Goal: Navigation & Orientation: Find specific page/section

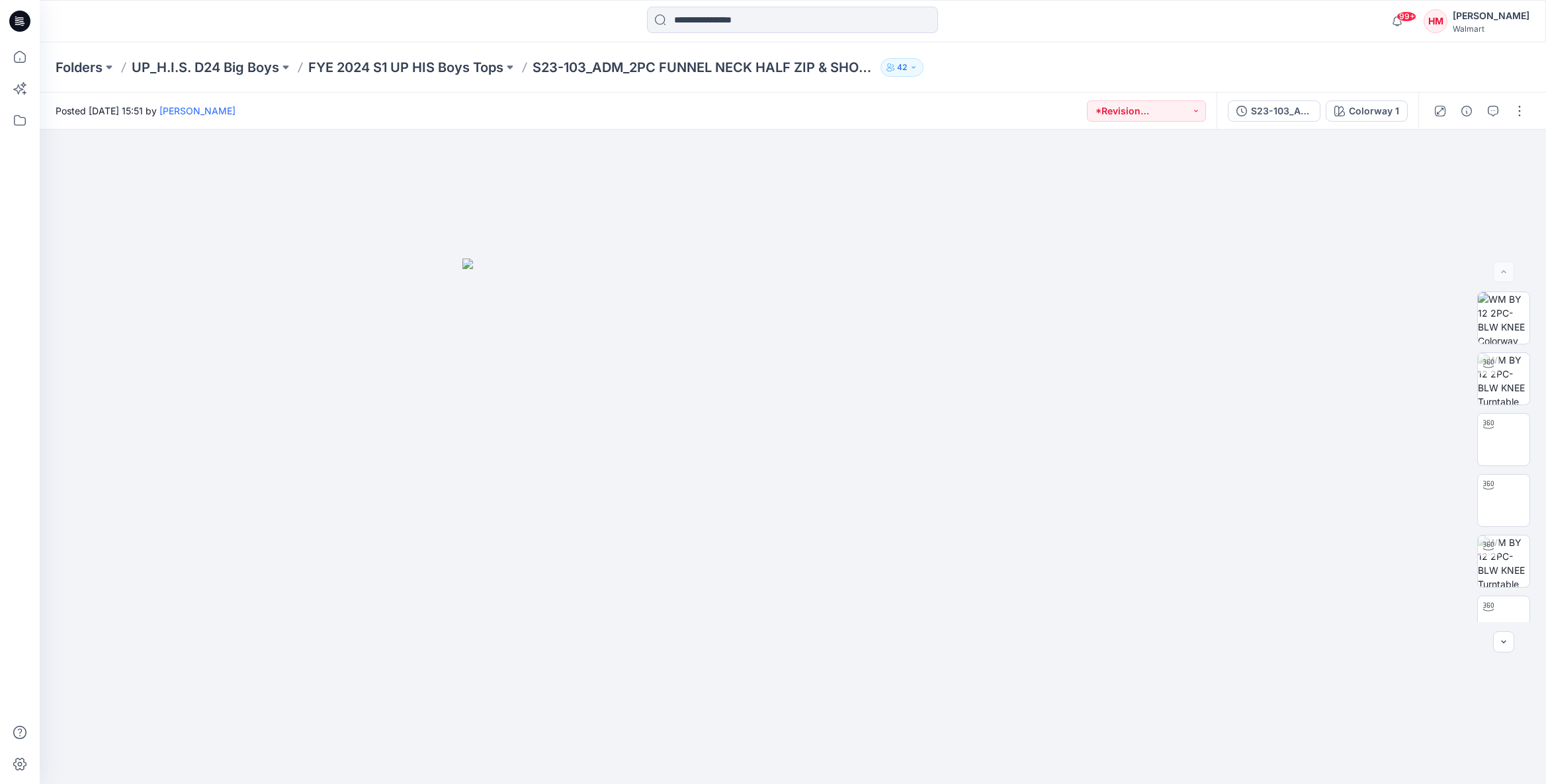
click at [95, 66] on p "Folders" at bounding box center [79, 67] width 47 height 18
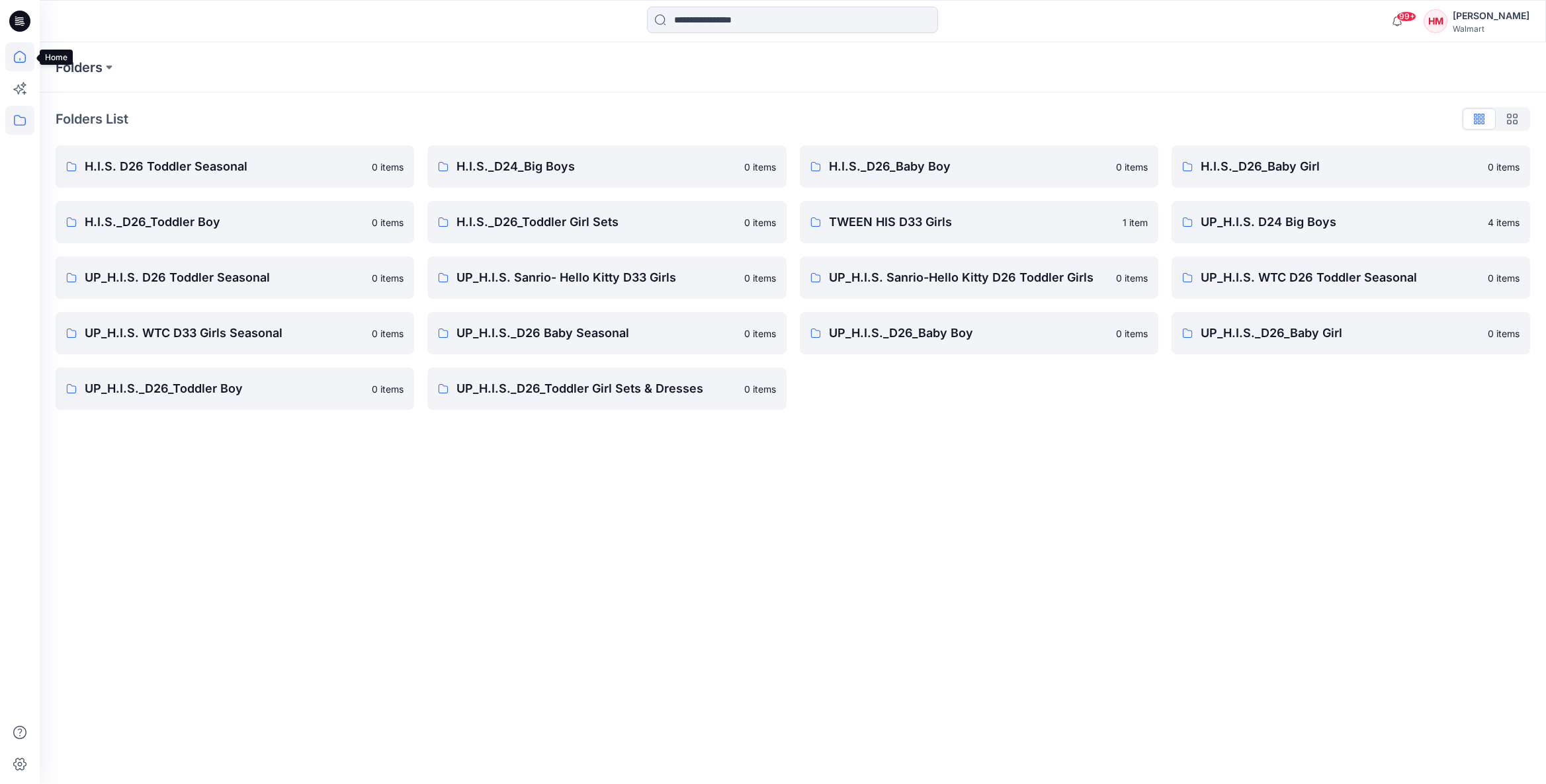
click at [20, 61] on icon at bounding box center [19, 57] width 29 height 29
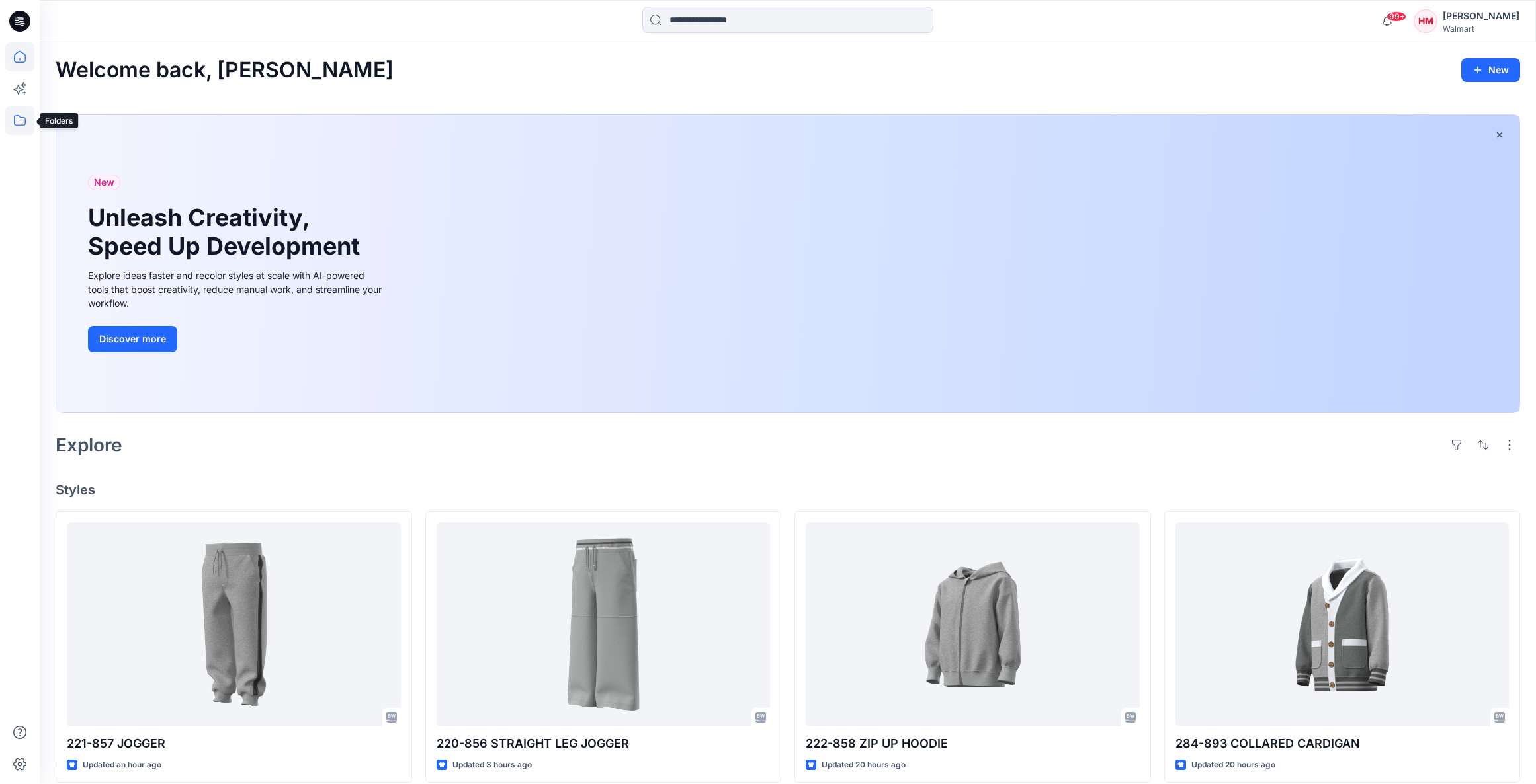
click at [21, 117] on icon at bounding box center [19, 120] width 29 height 29
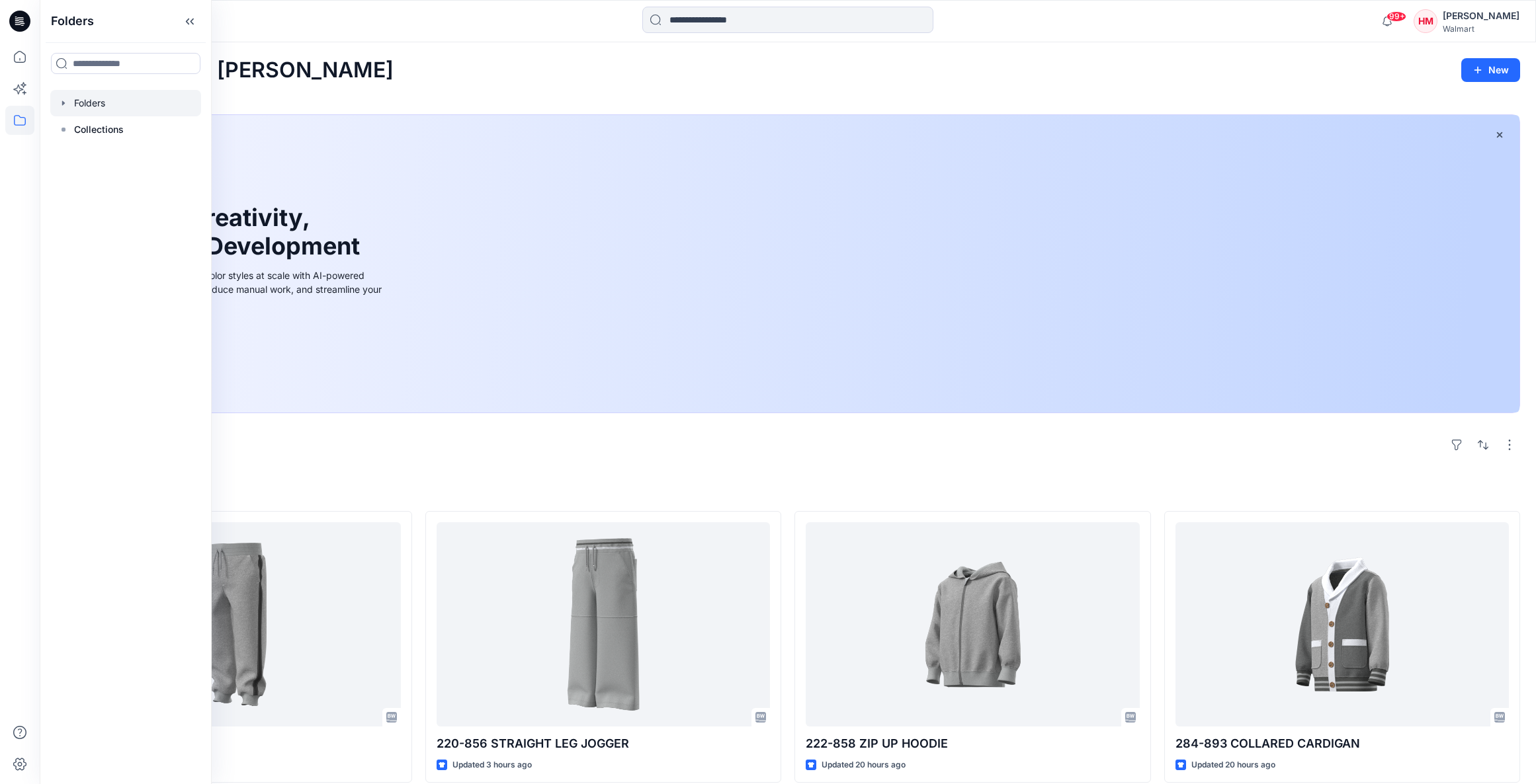
click at [98, 104] on div at bounding box center [125, 103] width 151 height 27
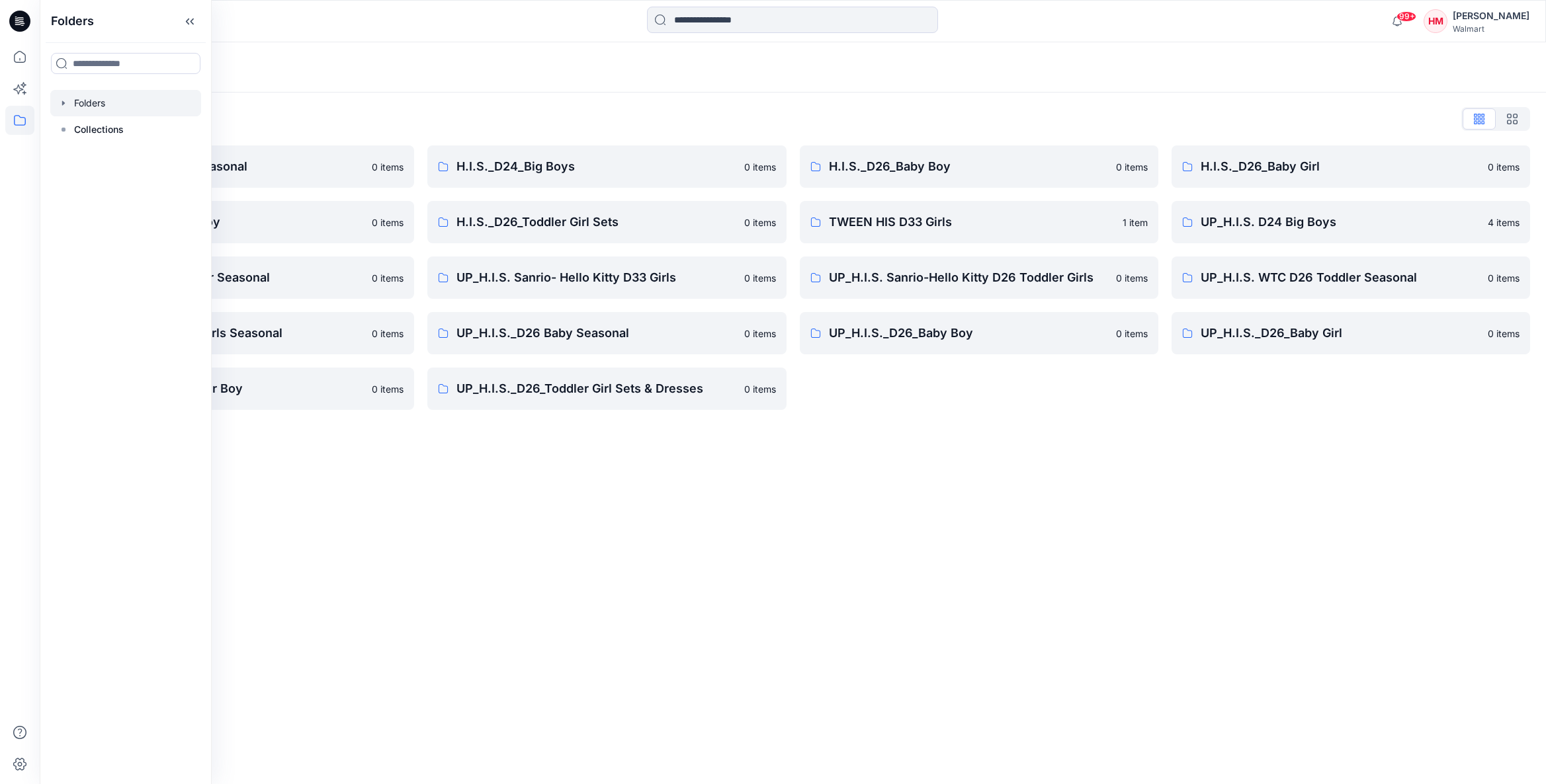
click at [554, 503] on div "Folders Folders List H.I.S. D26 Toddler Seasonal 0 items H.I.S._D26_Toddler Boy…" at bounding box center [793, 413] width 1506 height 742
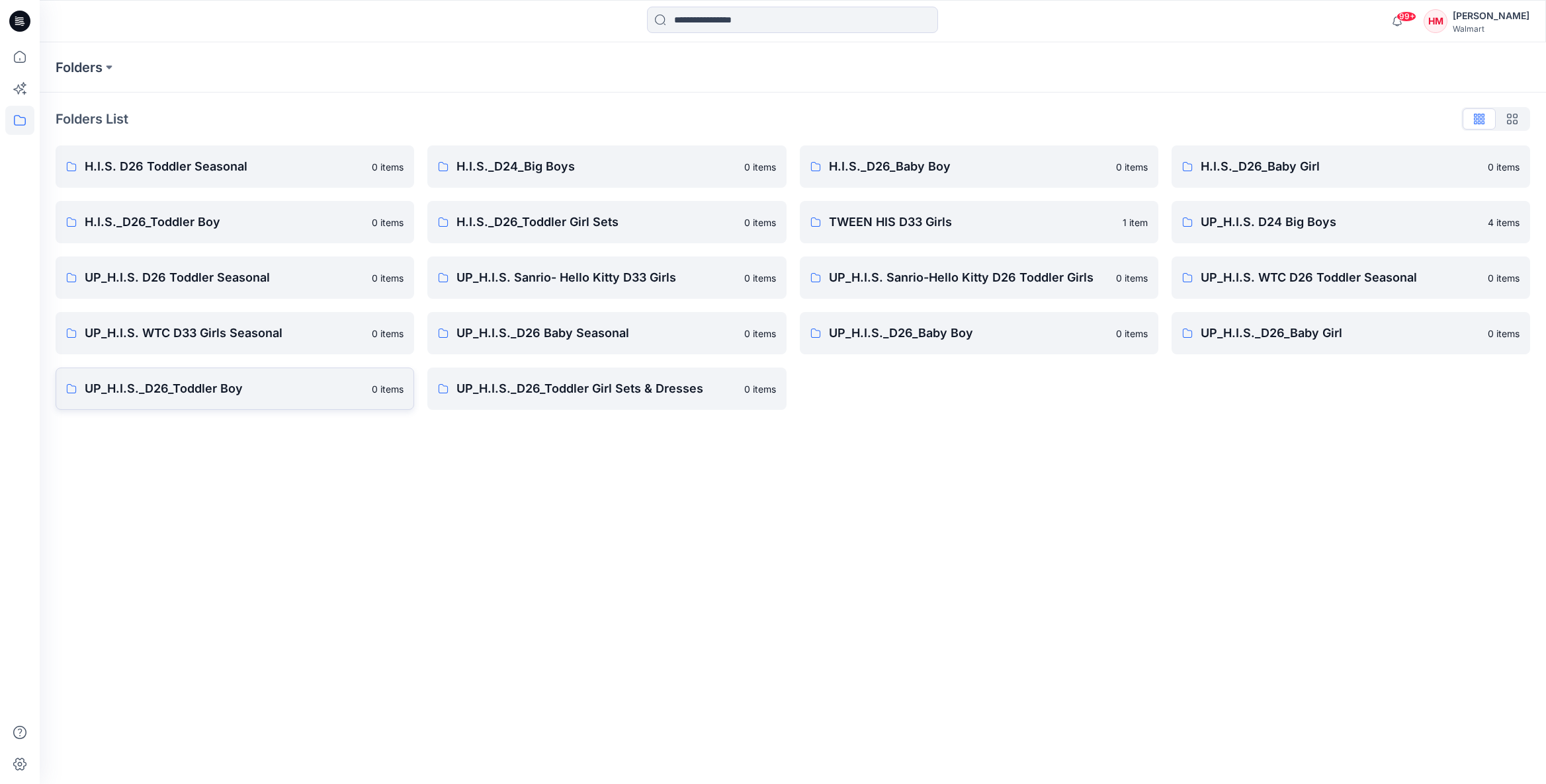
click at [272, 387] on p "UP_H.I.S._D26_Toddler Boy" at bounding box center [224, 389] width 279 height 18
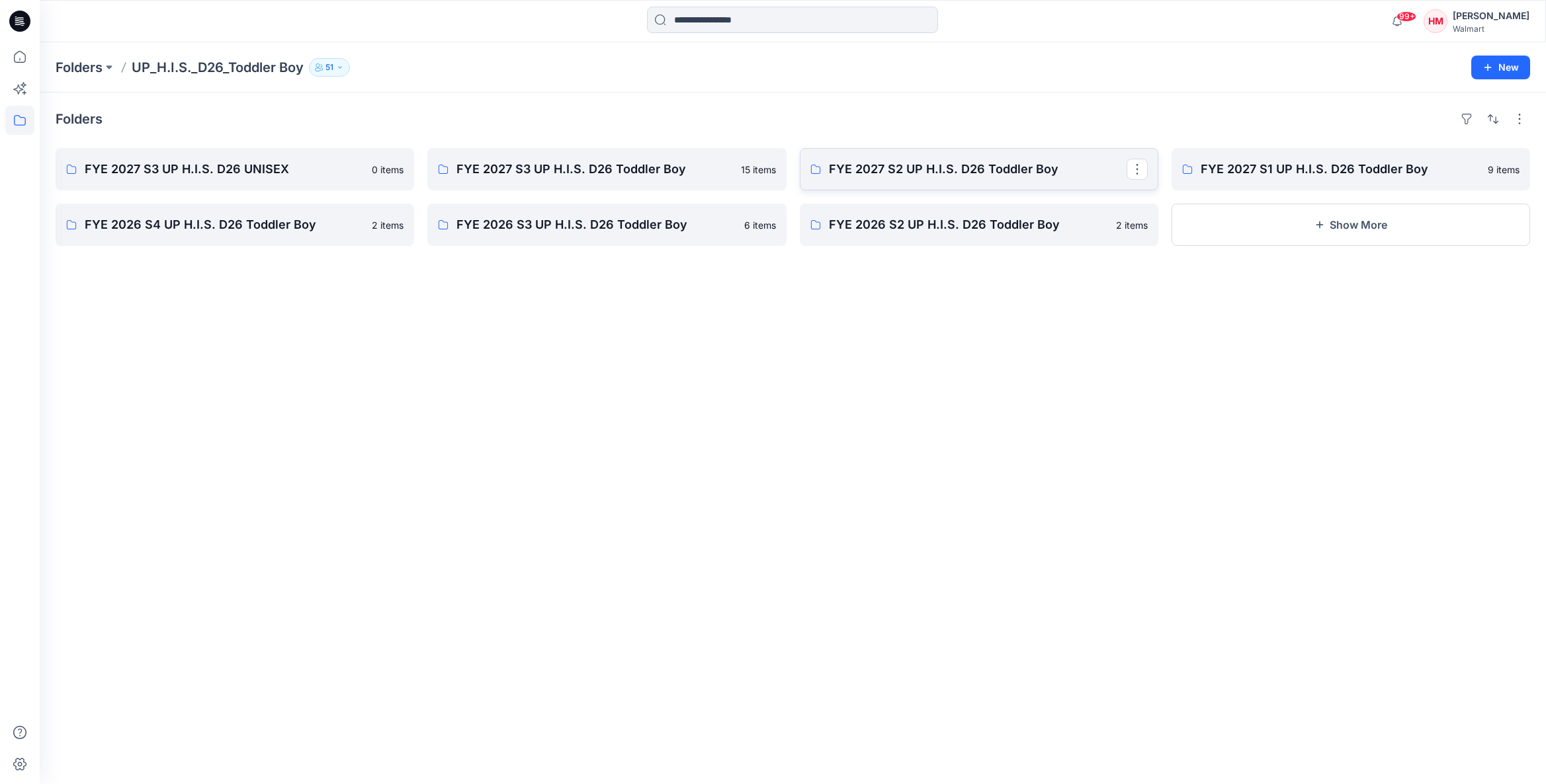
click at [1033, 176] on p "FYE 2027 S2 UP H.I.S. D26 Toddler Boy" at bounding box center [978, 169] width 298 height 18
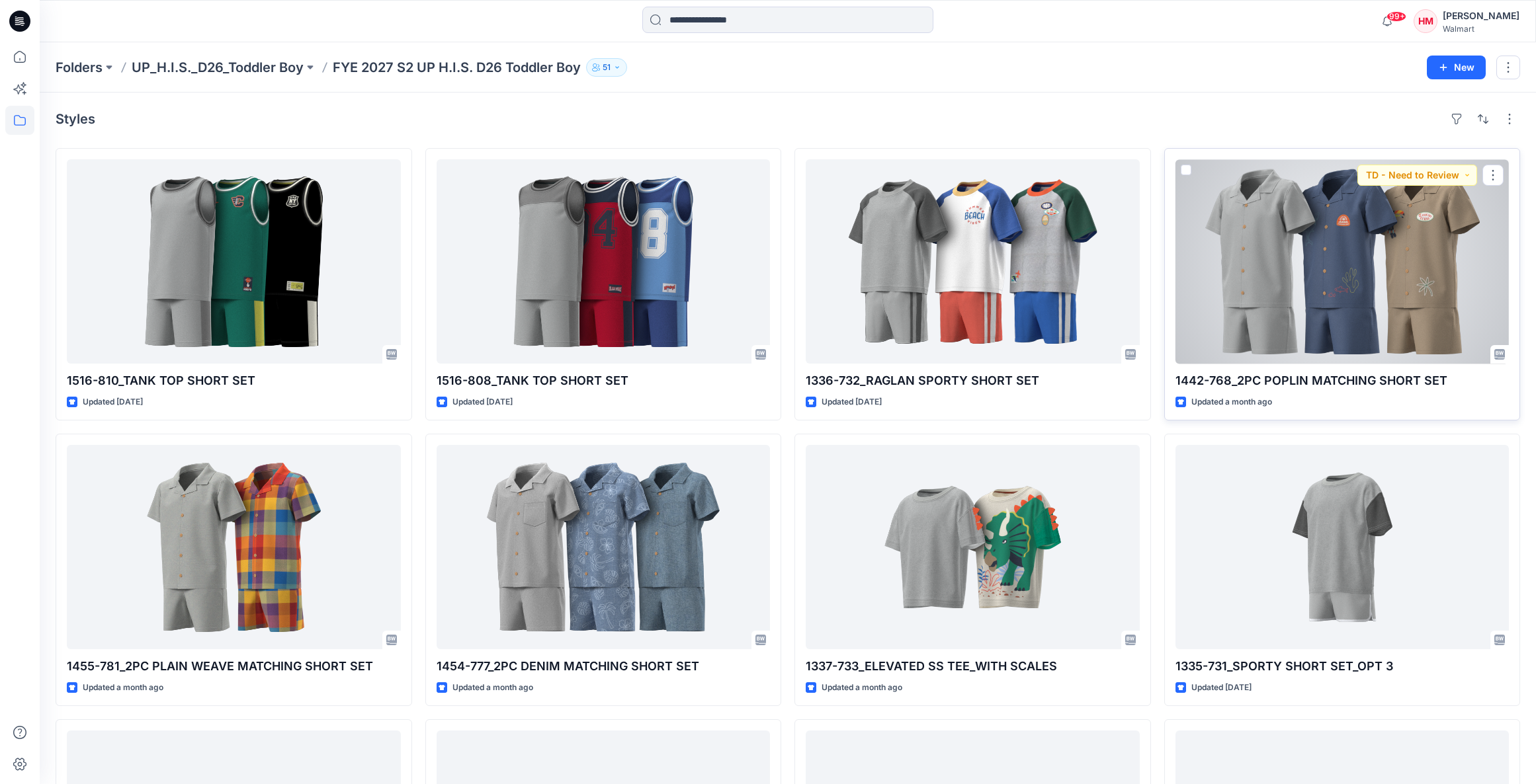
click at [1446, 261] on div at bounding box center [1342, 261] width 334 height 205
